Goal: Information Seeking & Learning: Check status

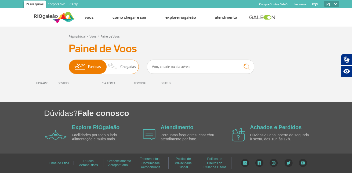
click at [126, 67] on span "Chegadas" at bounding box center [128, 67] width 16 height 14
click at [69, 64] on input "Partidas Chegadas" at bounding box center [69, 64] width 0 height 0
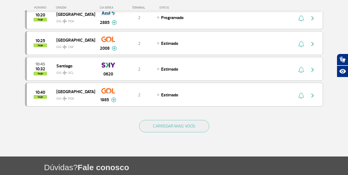
scroll to position [501, 0]
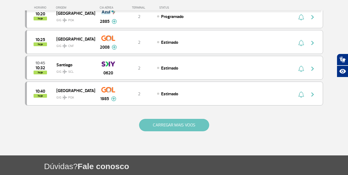
click at [172, 122] on button "CARREGAR MAIS VOOS" at bounding box center [174, 125] width 70 height 12
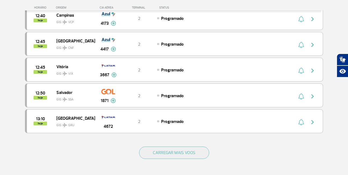
scroll to position [1002, 0]
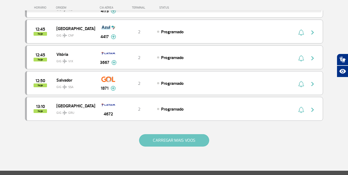
click at [180, 143] on button "CARREGAR MAIS VOOS" at bounding box center [174, 140] width 70 height 12
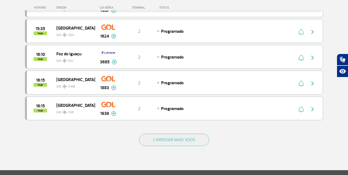
scroll to position [1530, 0]
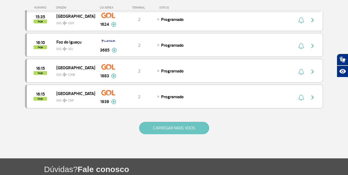
click at [183, 129] on button "CARREGAR MAIS VOOS" at bounding box center [174, 128] width 70 height 12
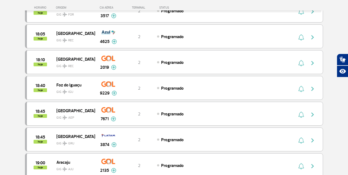
scroll to position [2019, 0]
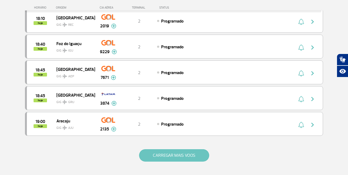
click at [171, 159] on button "CARREGAR MAIS VOOS" at bounding box center [174, 155] width 70 height 12
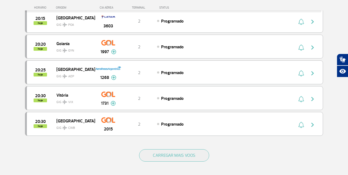
scroll to position [2539, 0]
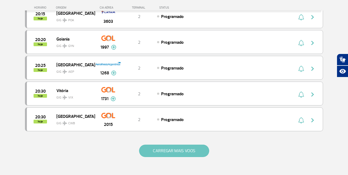
click at [181, 154] on button "CARREGAR MAIS VOOS" at bounding box center [174, 151] width 70 height 12
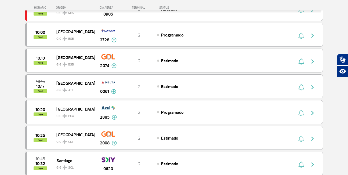
scroll to position [0, 0]
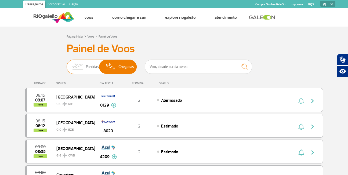
click at [81, 69] on img at bounding box center [77, 67] width 17 height 14
click at [67, 64] on input "Partidas Chegadas" at bounding box center [67, 64] width 0 height 0
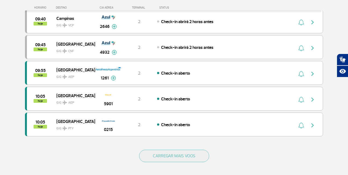
scroll to position [497, 0]
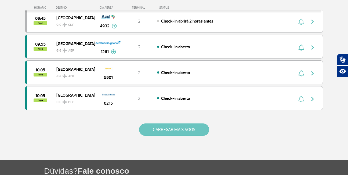
click at [178, 130] on button "CARREGAR MAIS VOOS" at bounding box center [174, 130] width 70 height 12
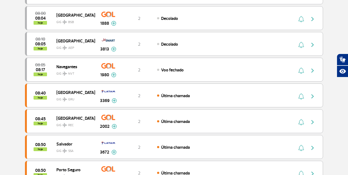
scroll to position [0, 0]
